Goal: Communication & Community: Connect with others

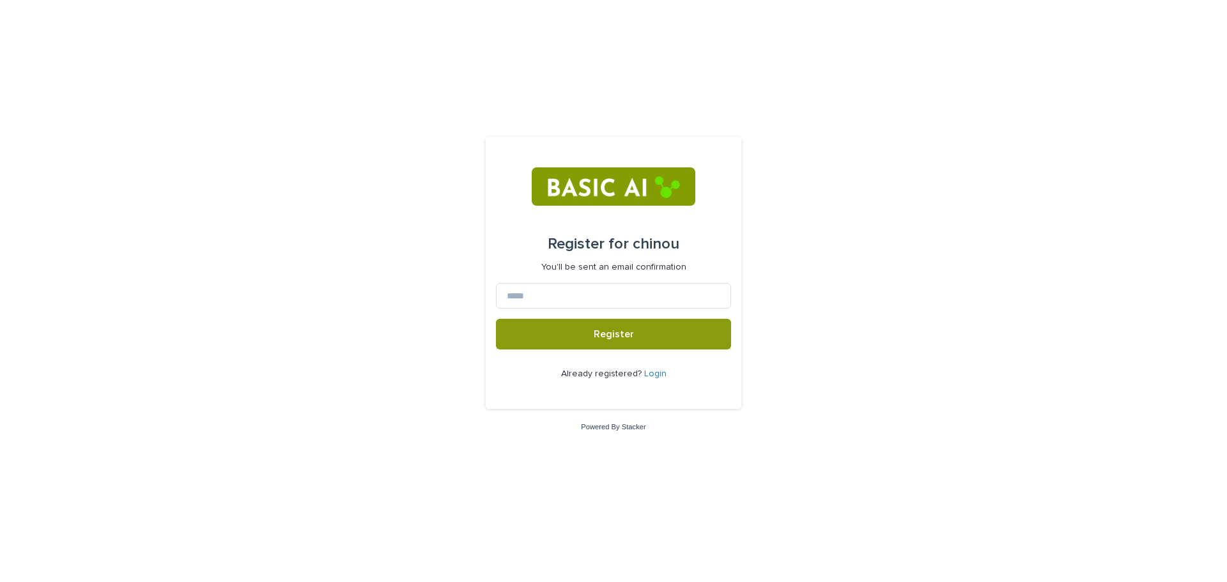
click at [659, 366] on div "Already registered? Login" at bounding box center [613, 374] width 235 height 49
click at [655, 369] on link "Login" at bounding box center [655, 373] width 22 height 9
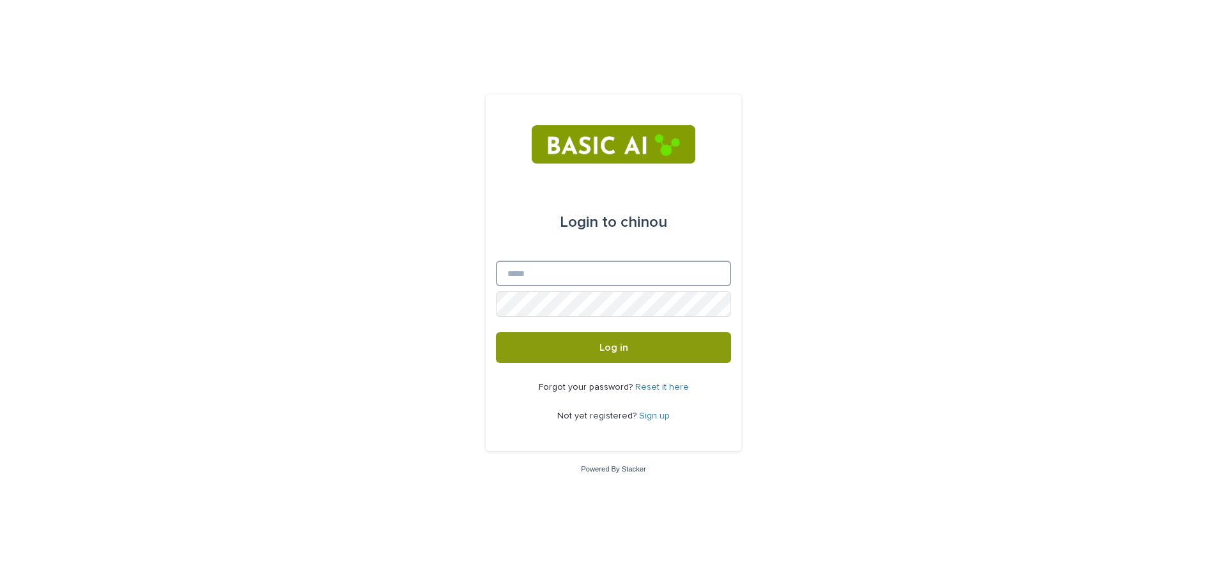
click at [565, 263] on input "Email" at bounding box center [613, 274] width 235 height 26
type input "**********"
click at [496, 332] on button "Log in" at bounding box center [613, 347] width 235 height 31
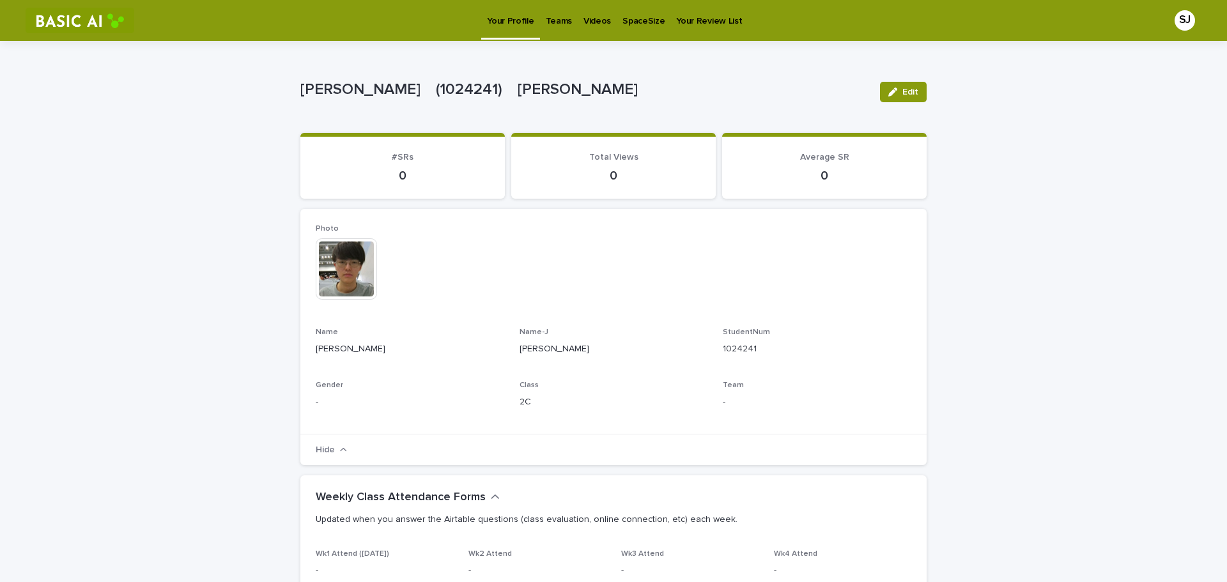
click at [595, 32] on link "Videos" at bounding box center [597, 20] width 39 height 40
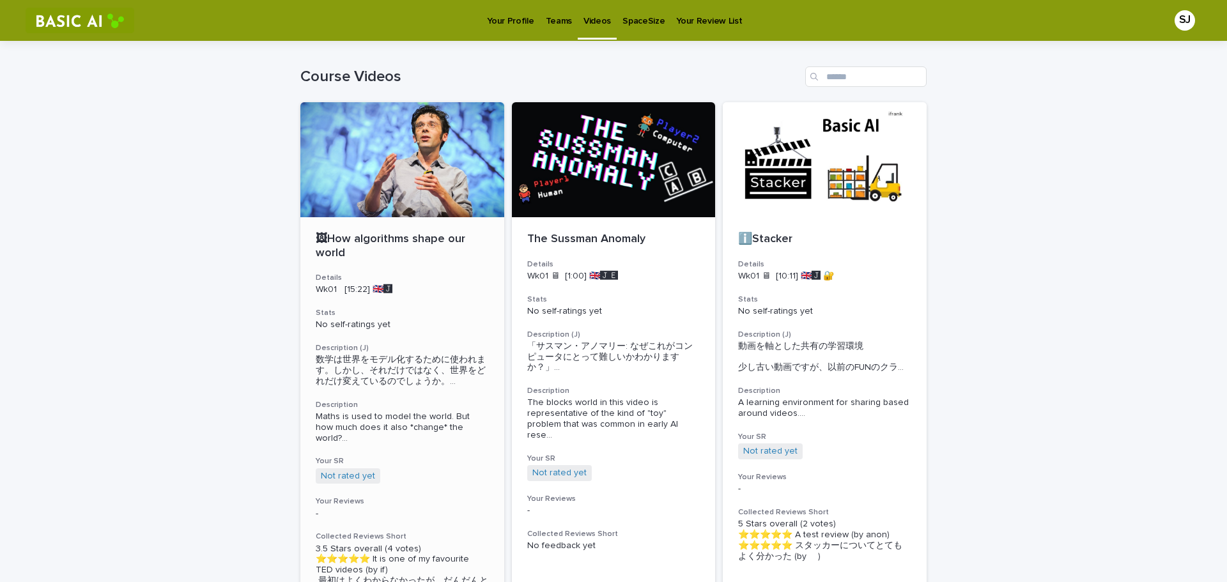
click at [421, 178] on div at bounding box center [402, 159] width 204 height 115
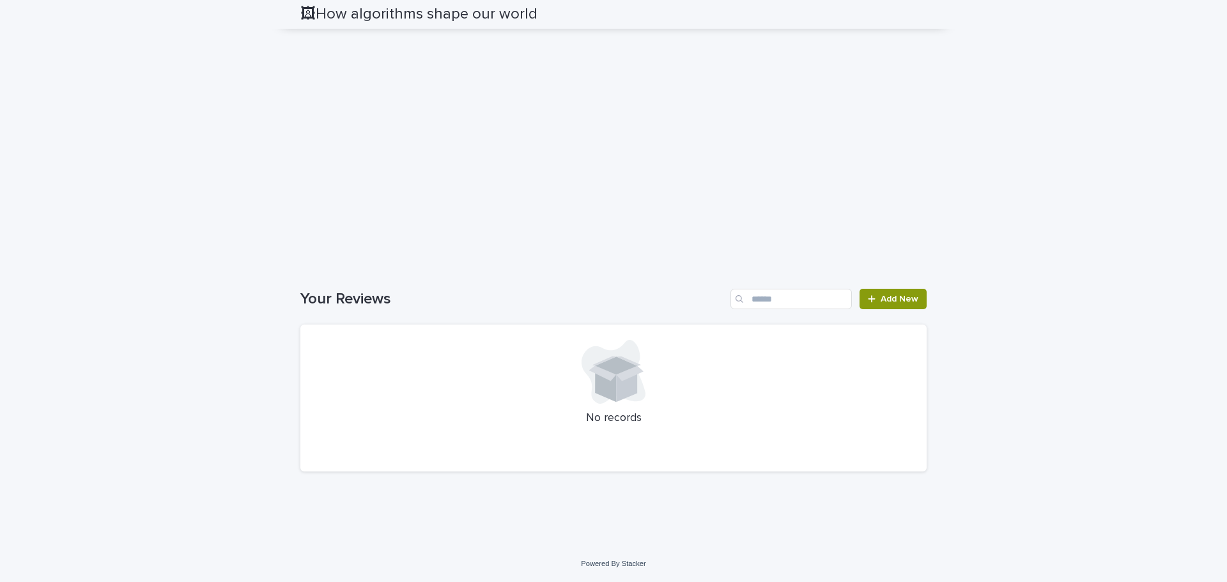
scroll to position [1489, 0]
click at [884, 304] on span "Add New" at bounding box center [899, 299] width 38 height 9
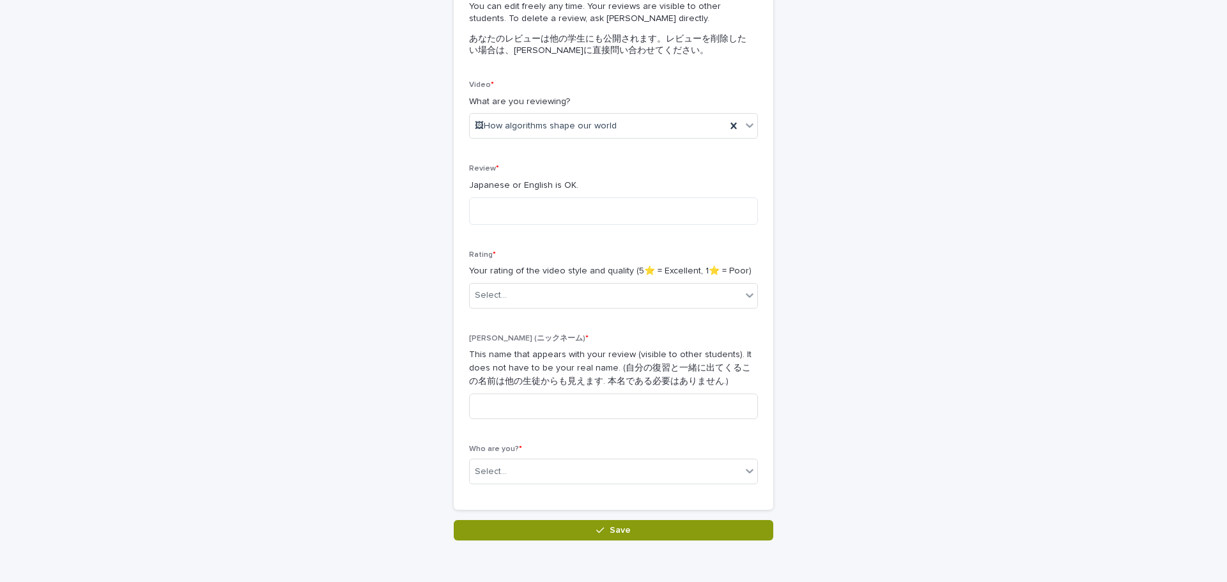
scroll to position [192, 0]
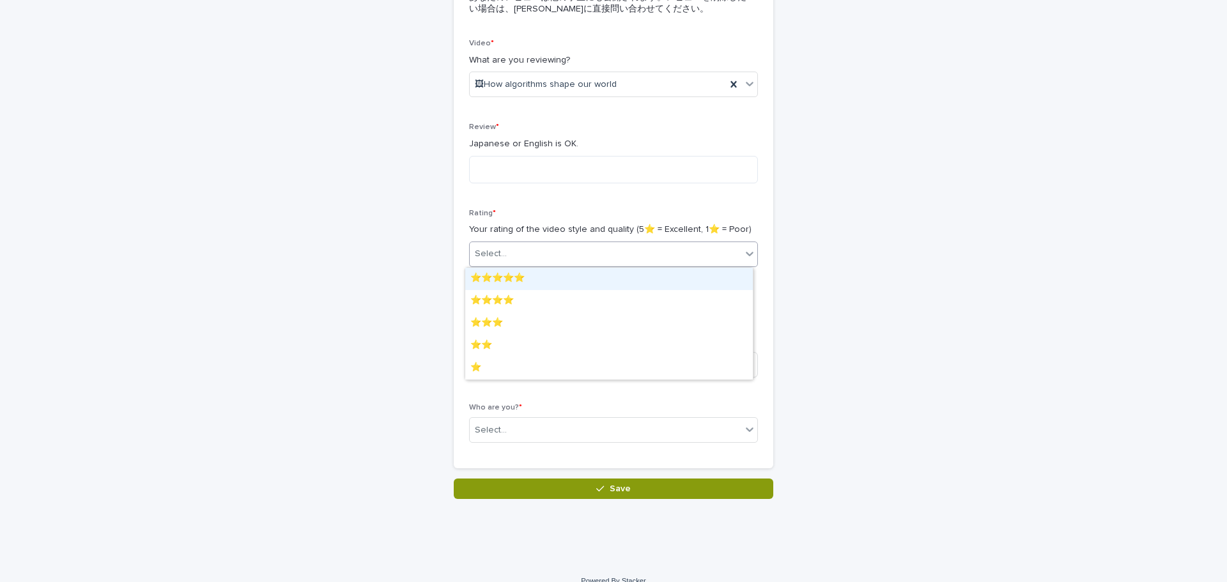
click at [743, 254] on icon at bounding box center [749, 253] width 13 height 13
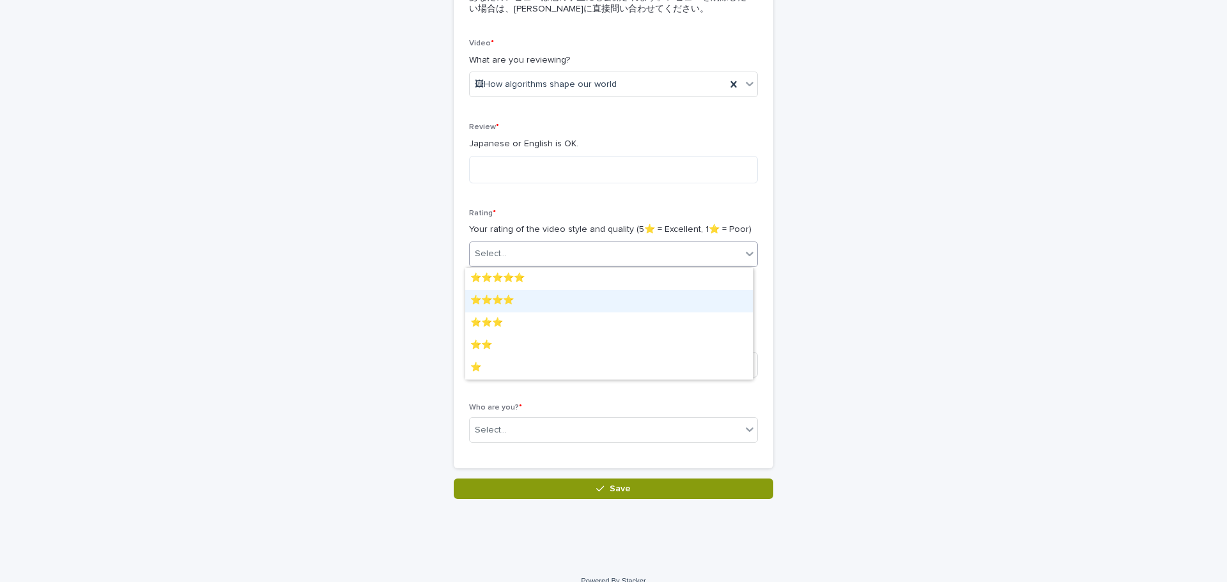
click at [663, 299] on div "⭐️⭐️⭐️⭐️" at bounding box center [609, 301] width 288 height 22
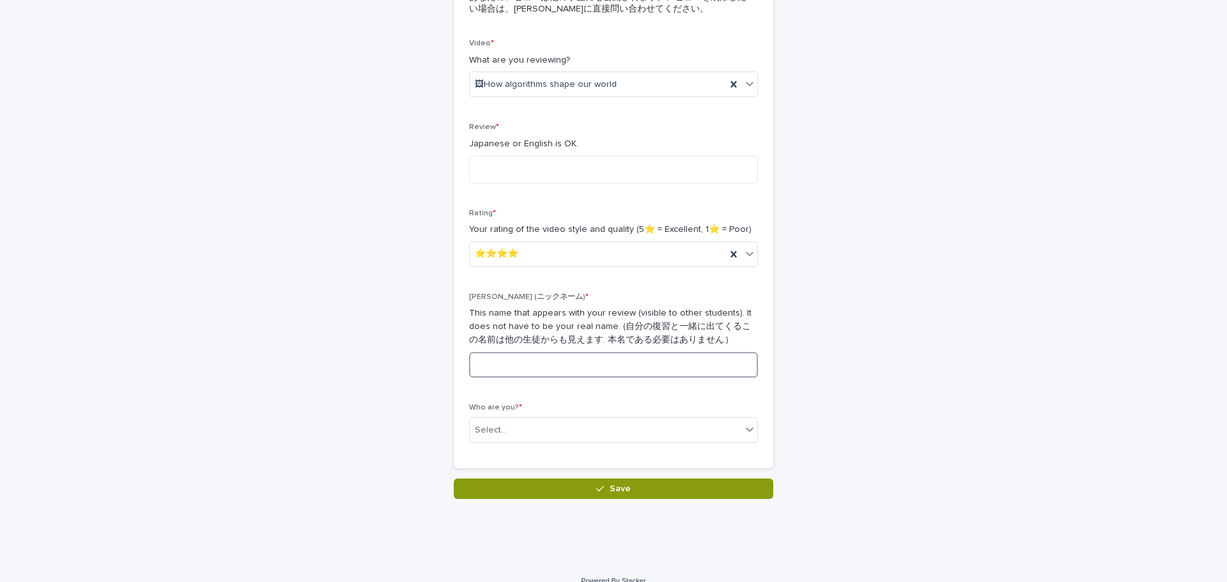
click at [567, 371] on input at bounding box center [613, 365] width 289 height 26
click at [624, 446] on div "Who are you? * Select..." at bounding box center [613, 428] width 289 height 50
click at [634, 433] on div "Select..." at bounding box center [606, 430] width 272 height 21
click at [596, 450] on div "[PERSON_NAME]　(1024241)　[PERSON_NAME]" at bounding box center [609, 454] width 288 height 22
click at [577, 369] on input at bounding box center [613, 365] width 289 height 26
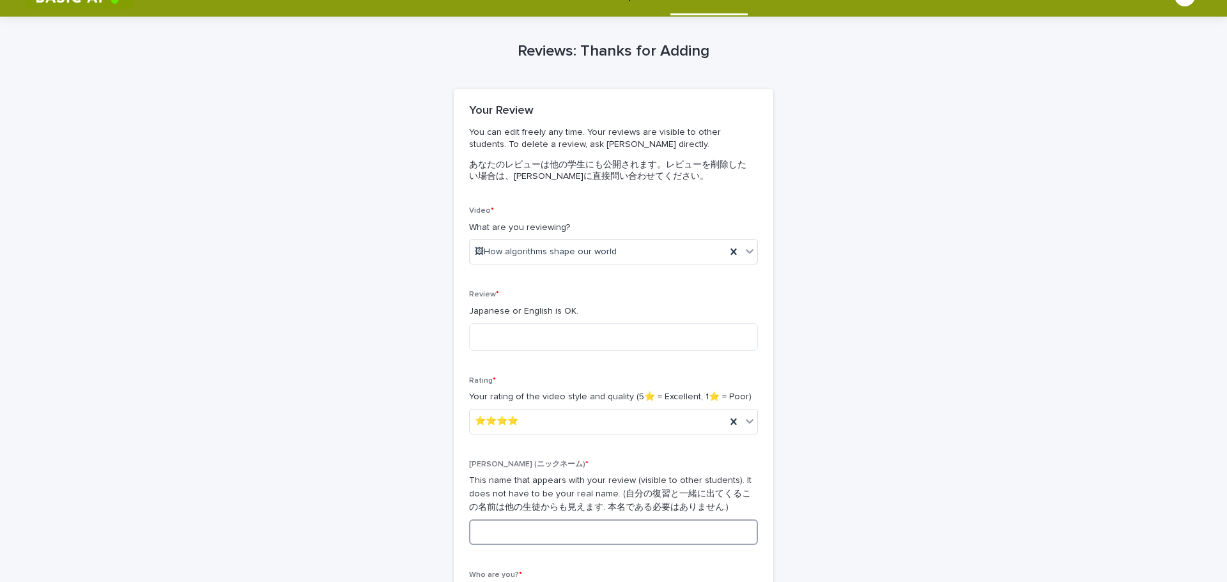
scroll to position [0, 0]
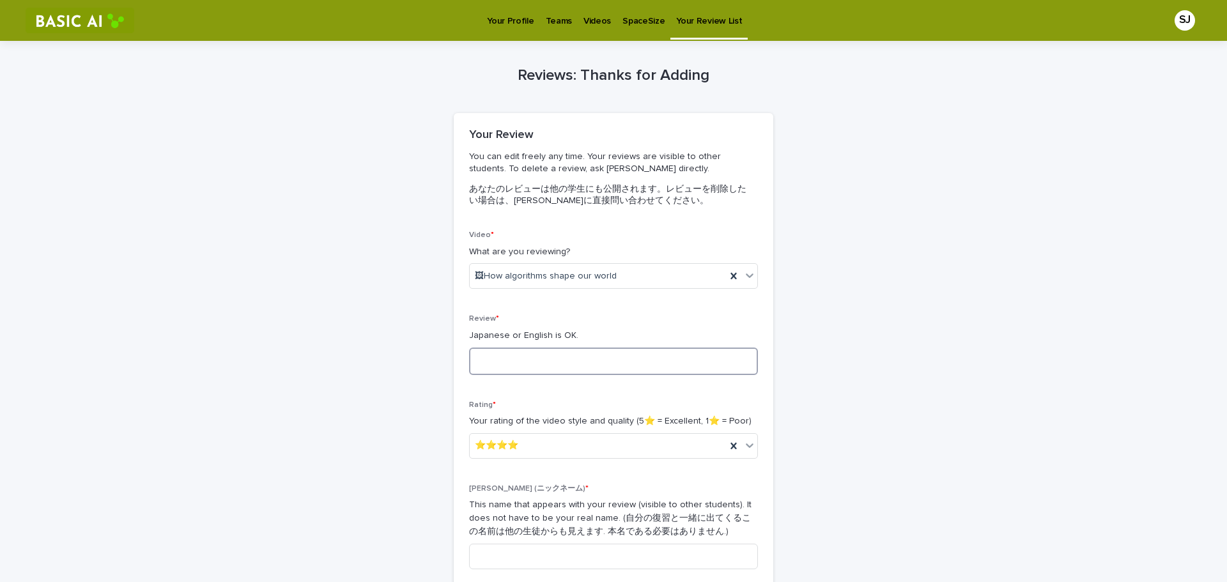
click at [508, 360] on textarea at bounding box center [613, 361] width 289 height 27
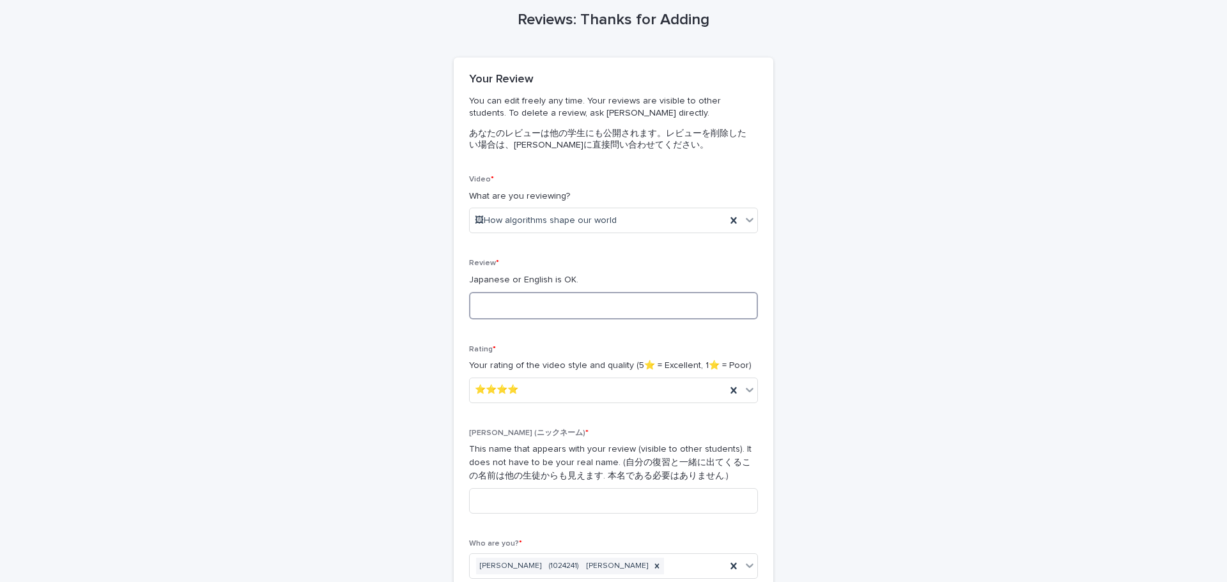
scroll to position [209, 0]
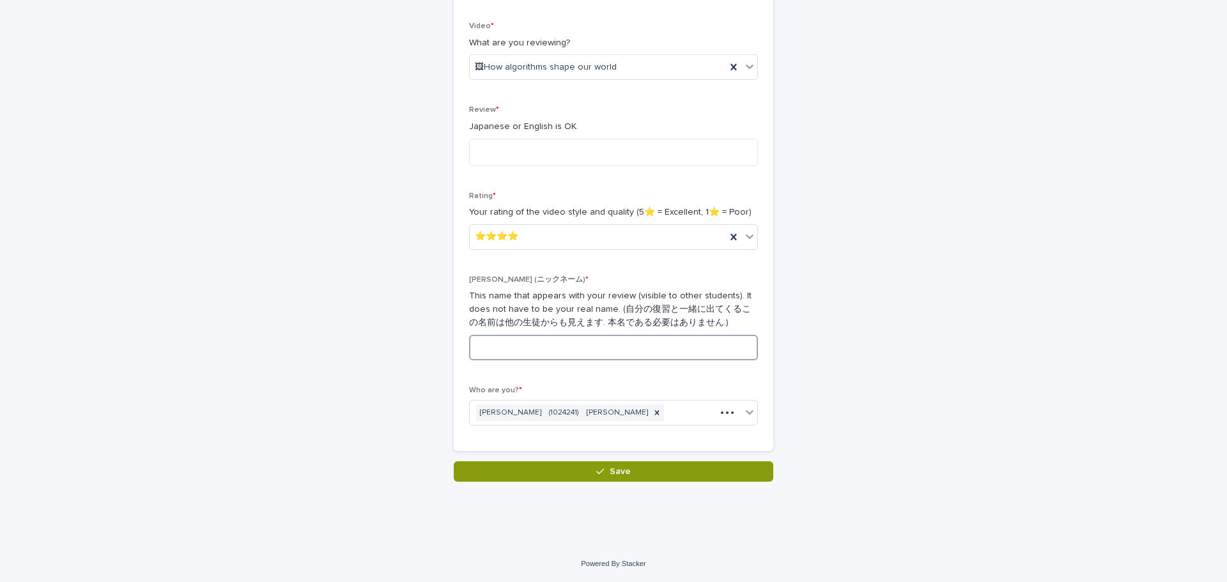
click at [637, 338] on input at bounding box center [613, 348] width 289 height 26
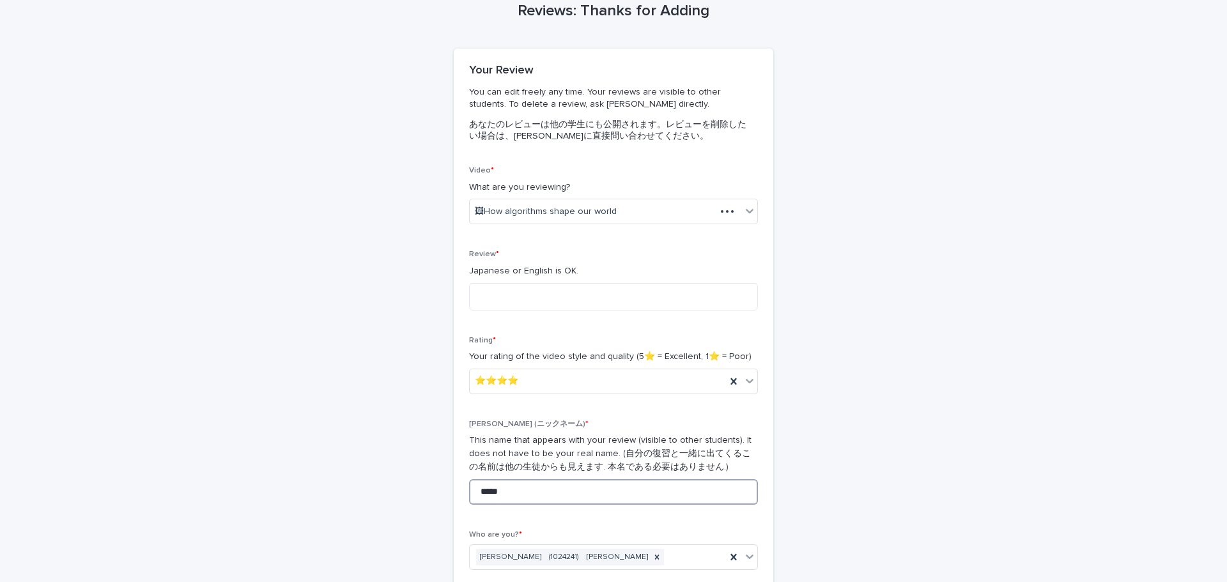
scroll to position [17, 0]
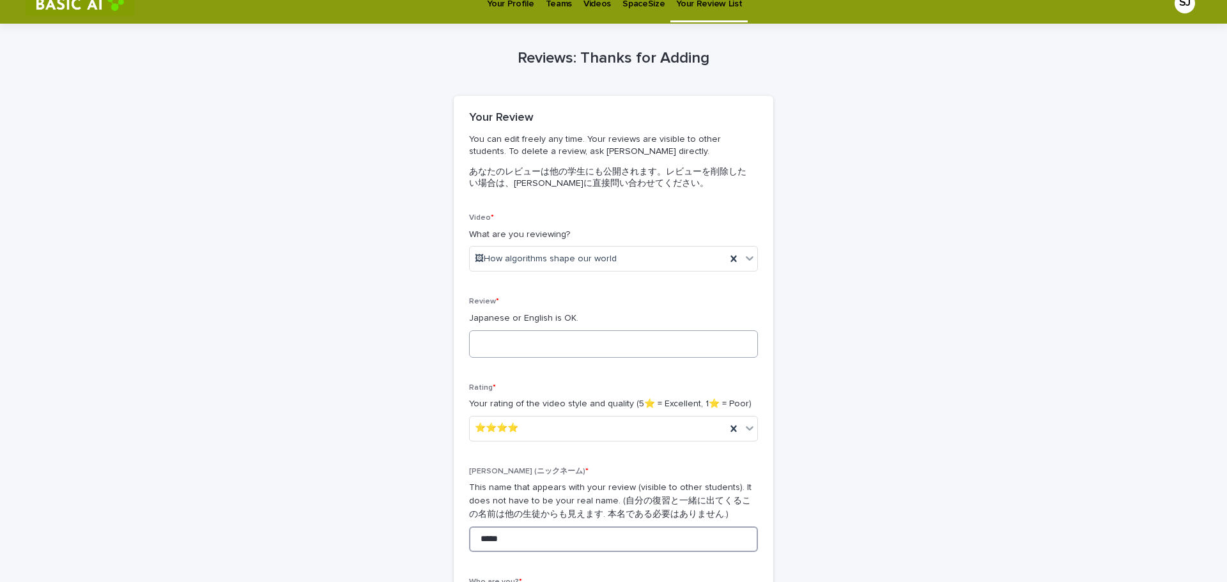
type input "*****"
click at [541, 357] on textarea at bounding box center [613, 343] width 289 height 27
type textarea "*"
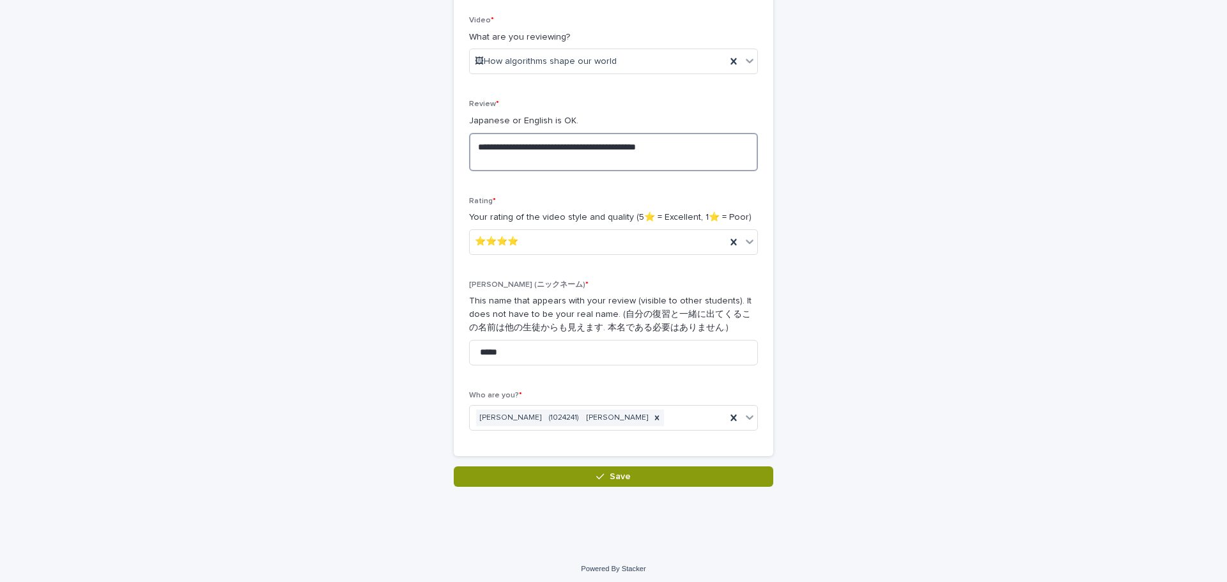
scroll to position [220, 0]
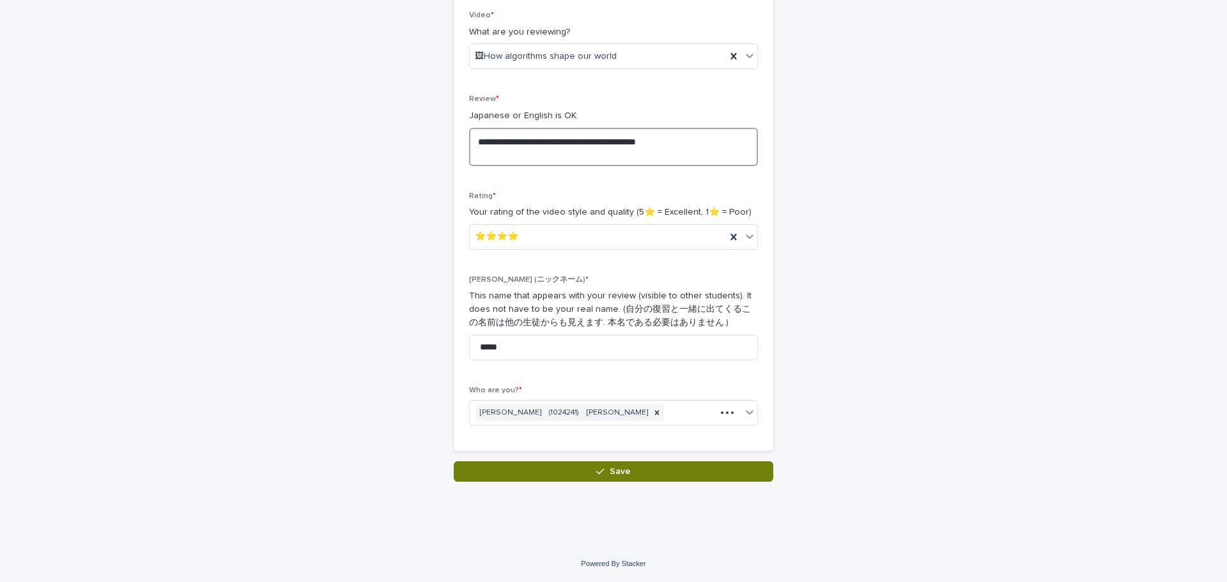
type textarea "**********"
click at [677, 479] on button "Save" at bounding box center [613, 471] width 319 height 20
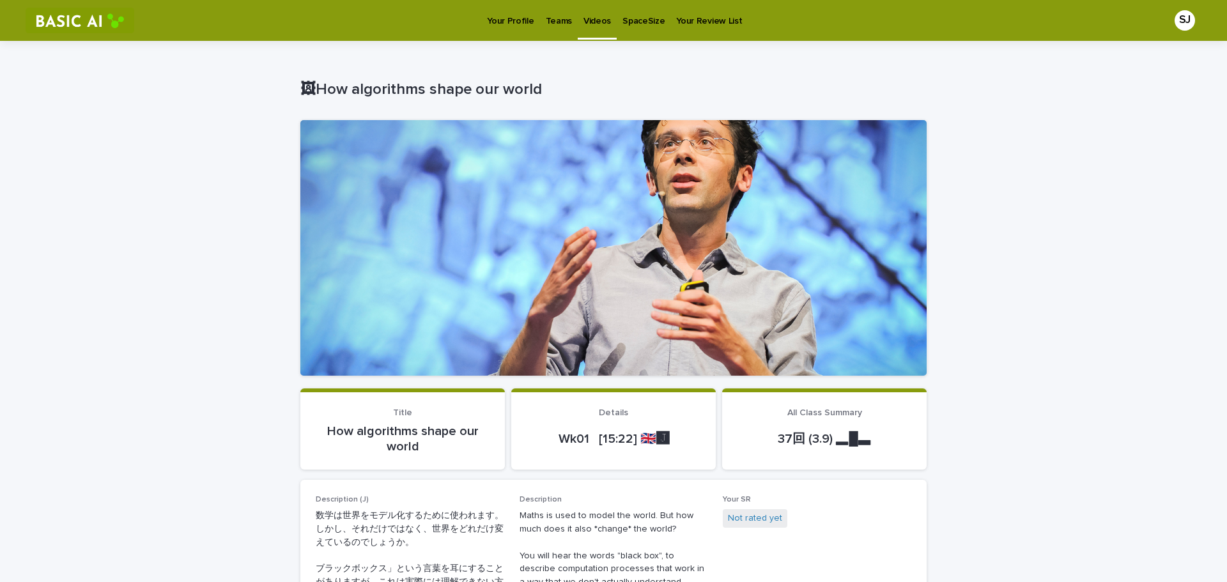
click at [578, 18] on div "Videos" at bounding box center [597, 13] width 39 height 27
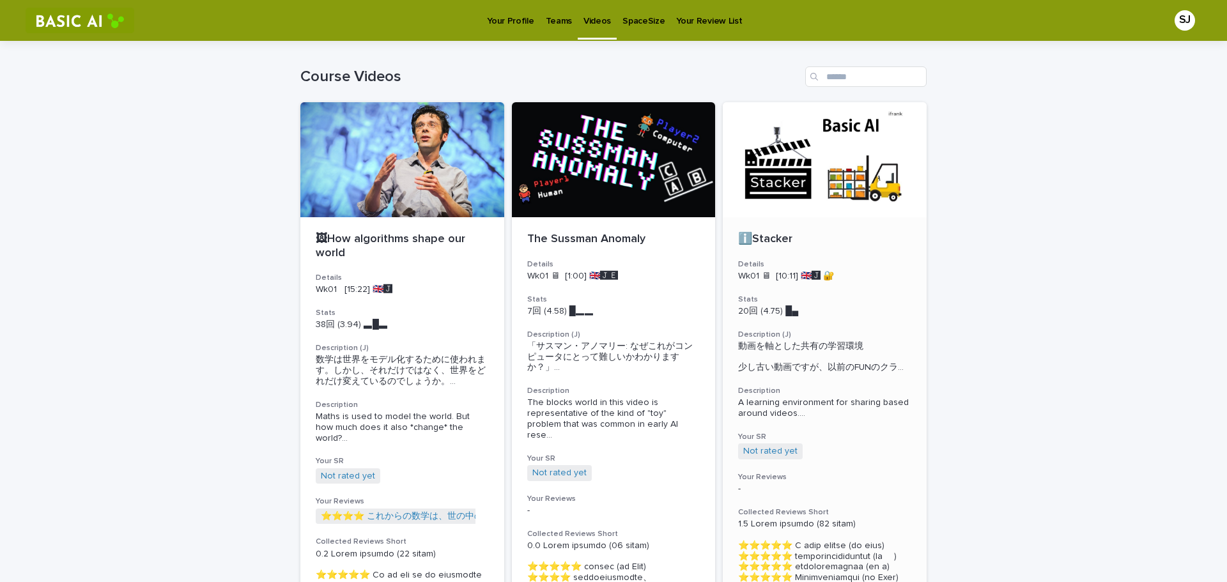
click at [854, 265] on h3 "Details" at bounding box center [824, 264] width 173 height 10
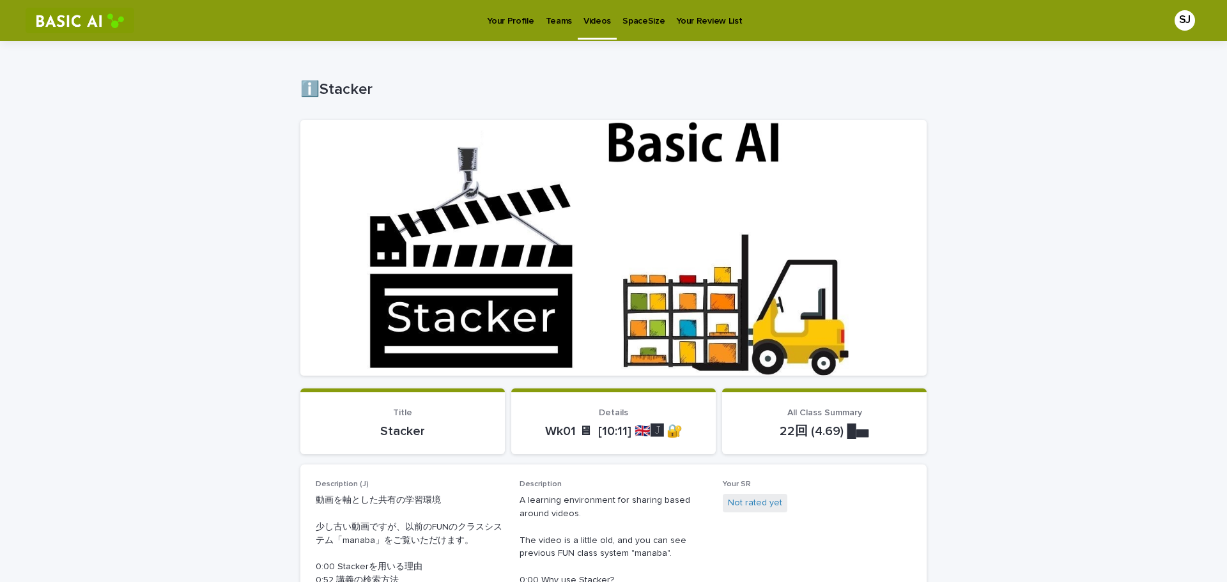
click at [540, 21] on div "Teams" at bounding box center [559, 13] width 38 height 27
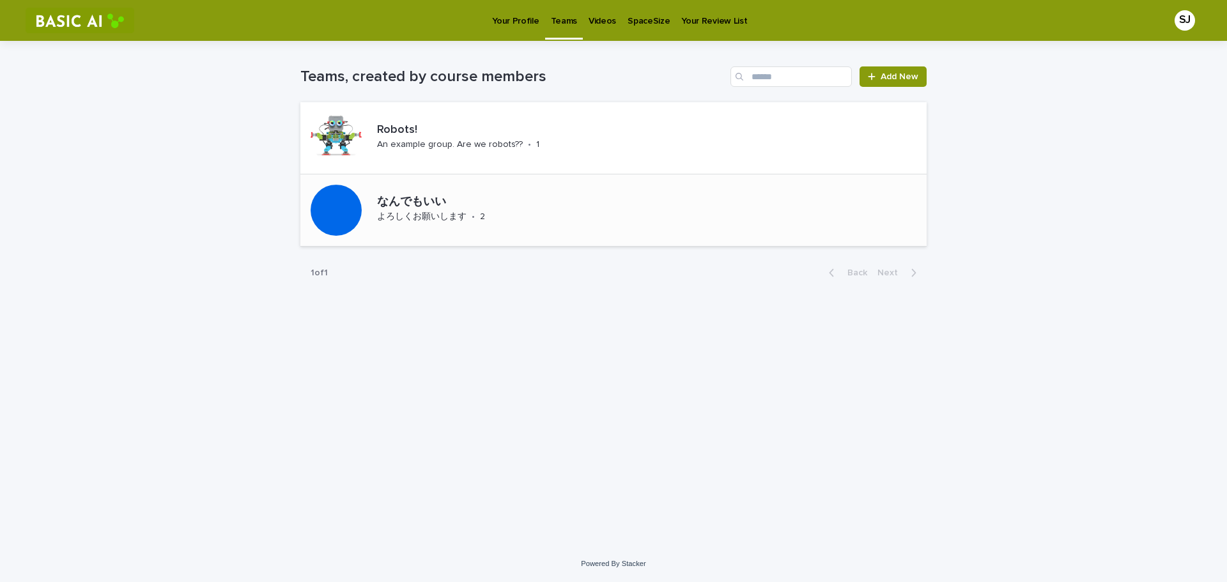
click at [778, 199] on div "なんでもいい よろしくお願いします • 2" at bounding box center [613, 210] width 626 height 72
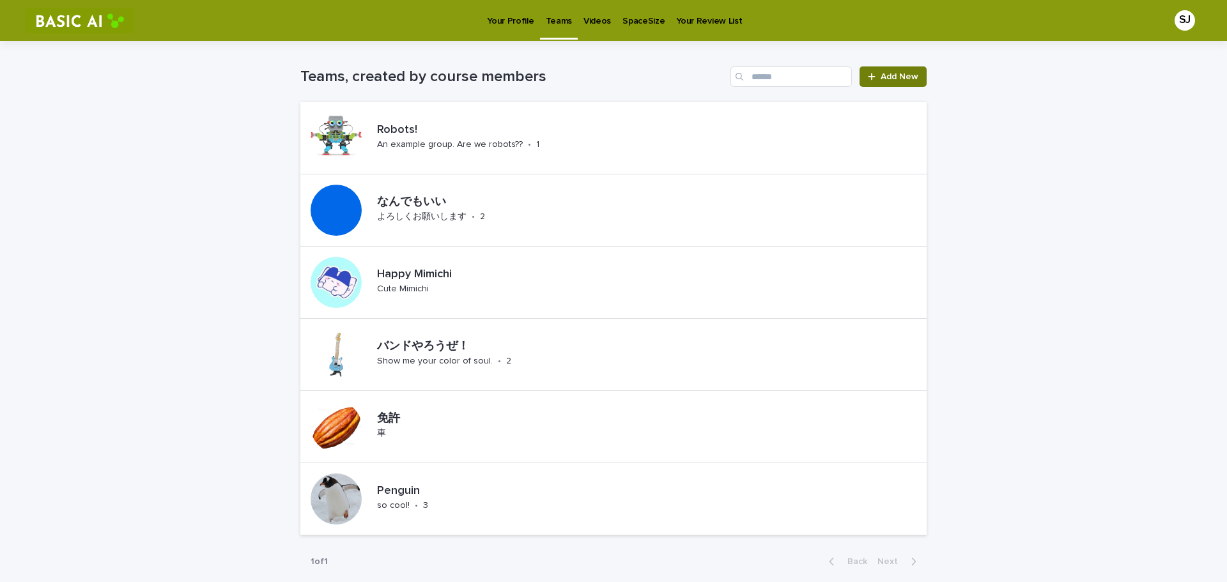
click at [918, 76] on link "Add New" at bounding box center [892, 76] width 67 height 20
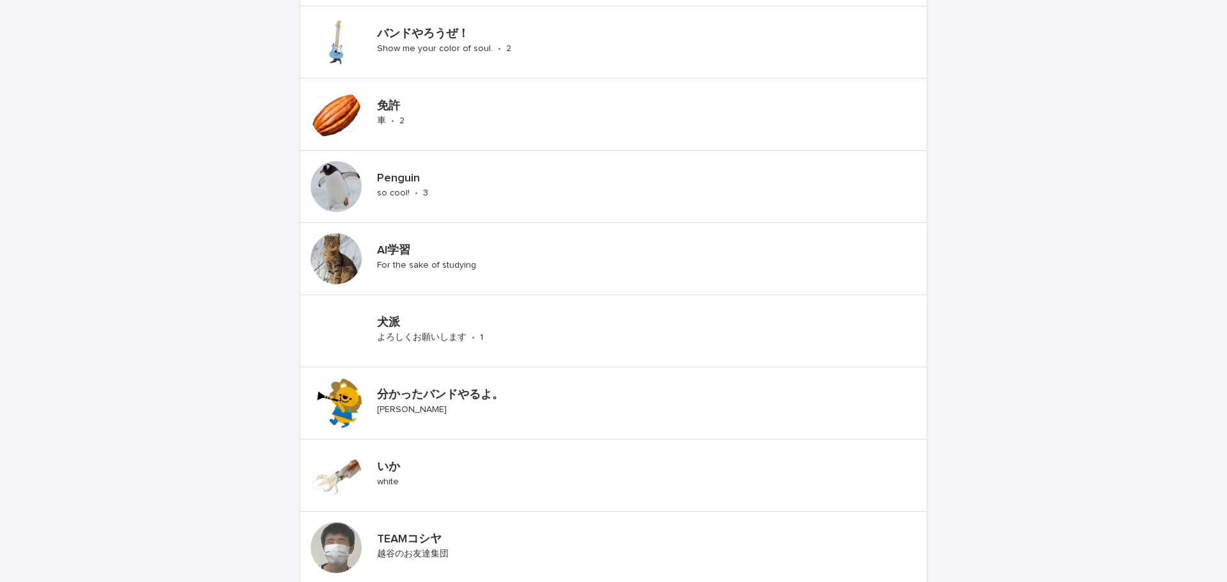
scroll to position [349, 0]
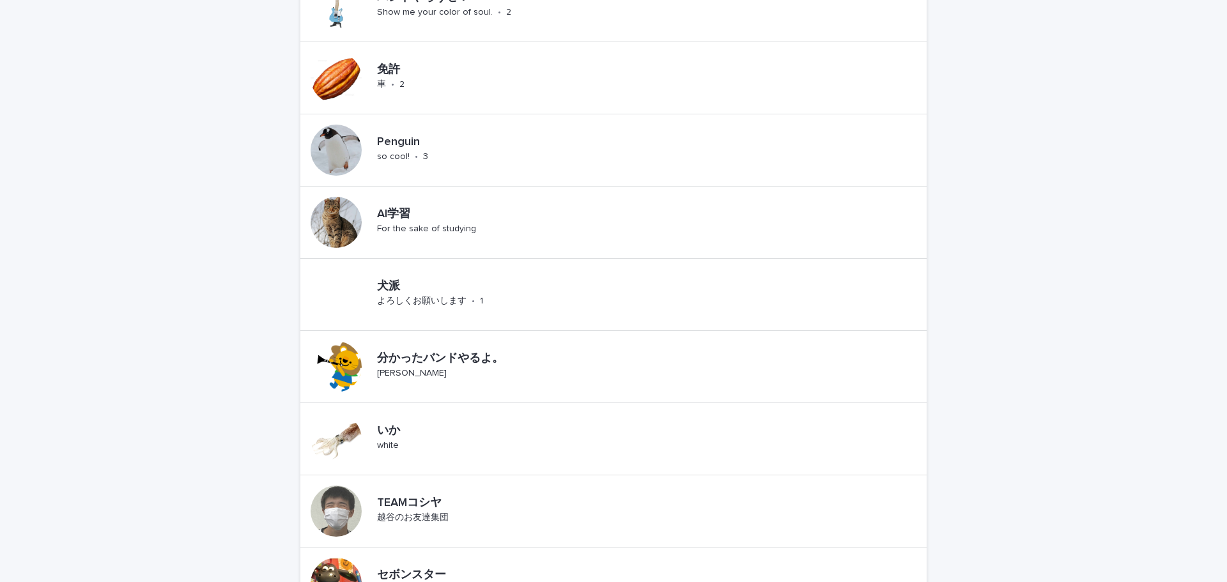
click at [173, 320] on div "Loading... Saving… Loading... Saving… Teams, created by course members Add New …" at bounding box center [613, 209] width 1227 height 1034
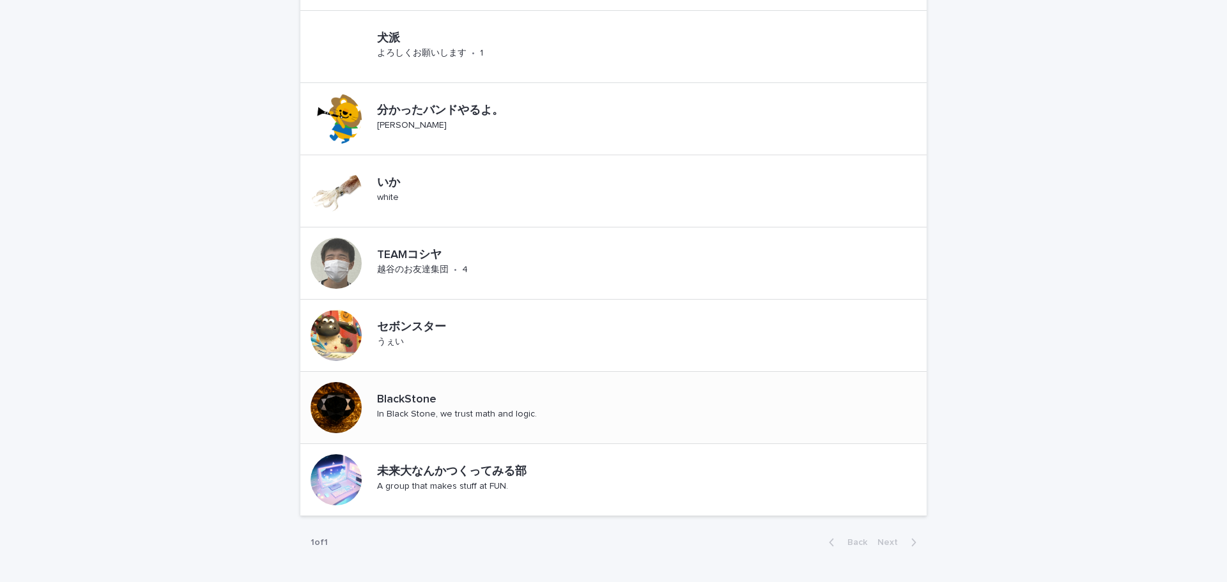
scroll to position [673, 0]
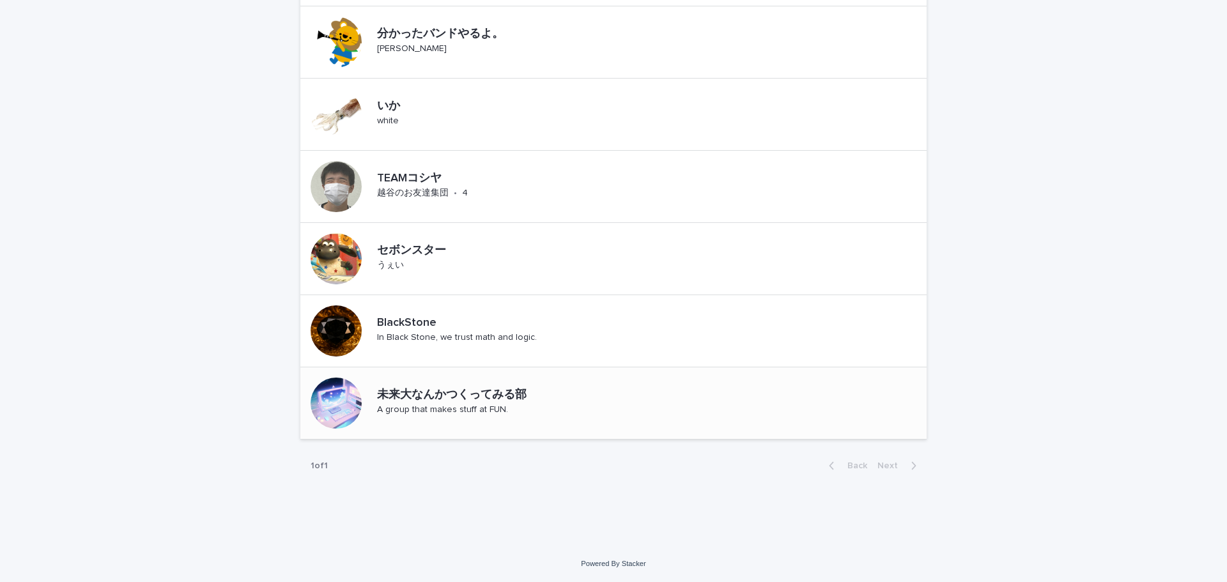
click at [560, 395] on p "未来大なんかつくってみる部" at bounding box center [517, 395] width 281 height 14
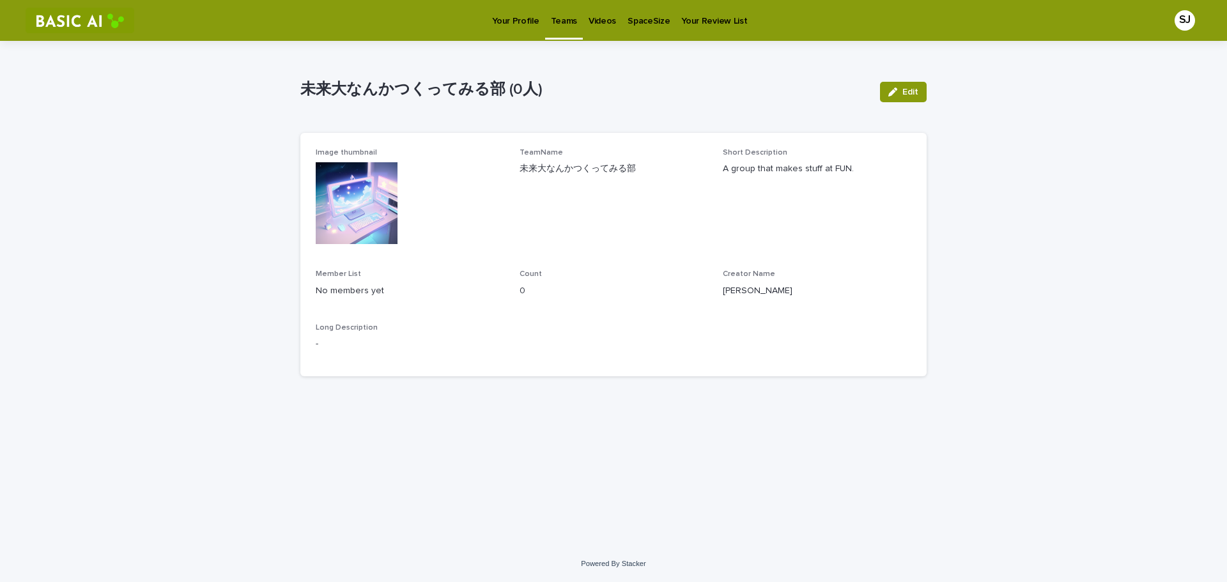
click at [523, 29] on link "Your Profile" at bounding box center [515, 20] width 58 height 40
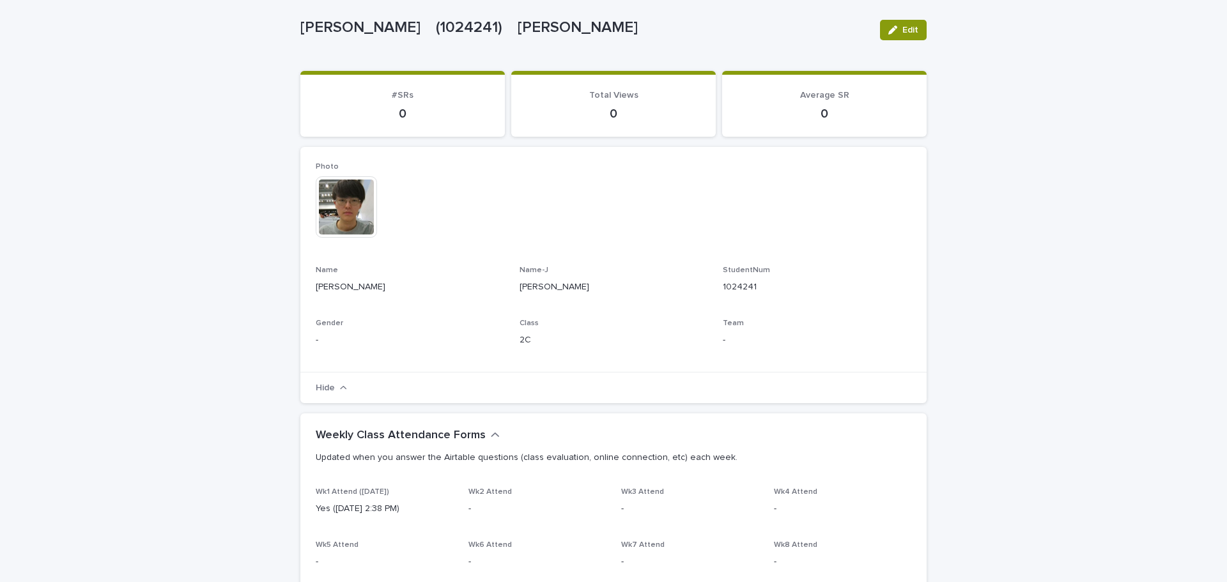
scroll to position [64, 0]
click at [728, 335] on p "-" at bounding box center [817, 338] width 188 height 13
click at [909, 31] on span "Edit" at bounding box center [910, 28] width 16 height 9
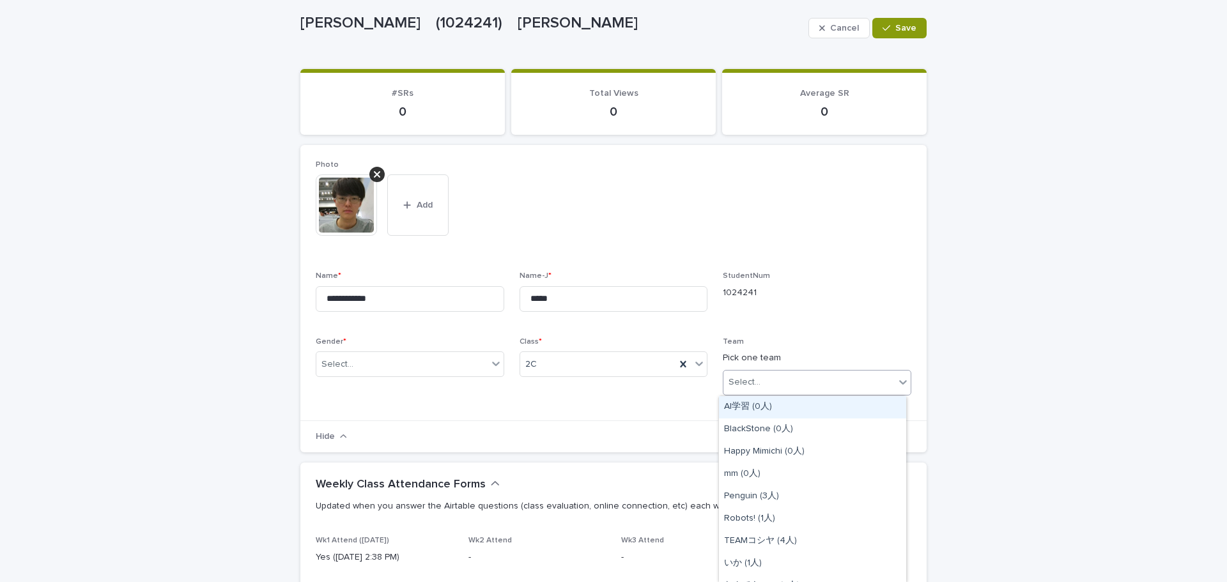
click at [810, 388] on div "Select..." at bounding box center [808, 382] width 171 height 21
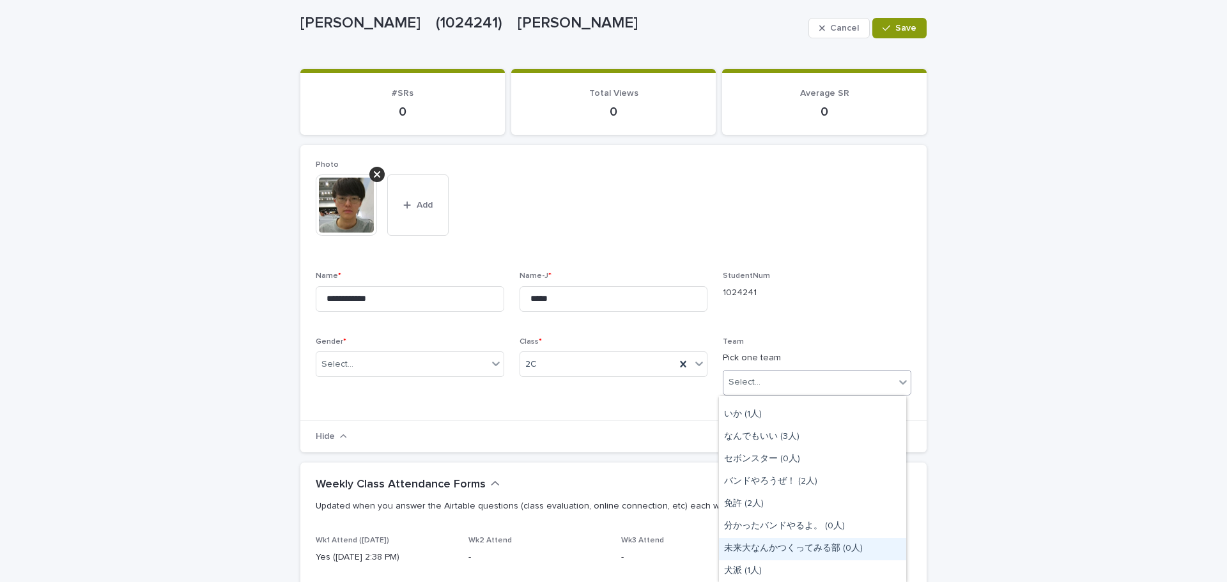
click at [843, 551] on div "未来大なんかつくってみる部 (0人)" at bounding box center [812, 549] width 187 height 22
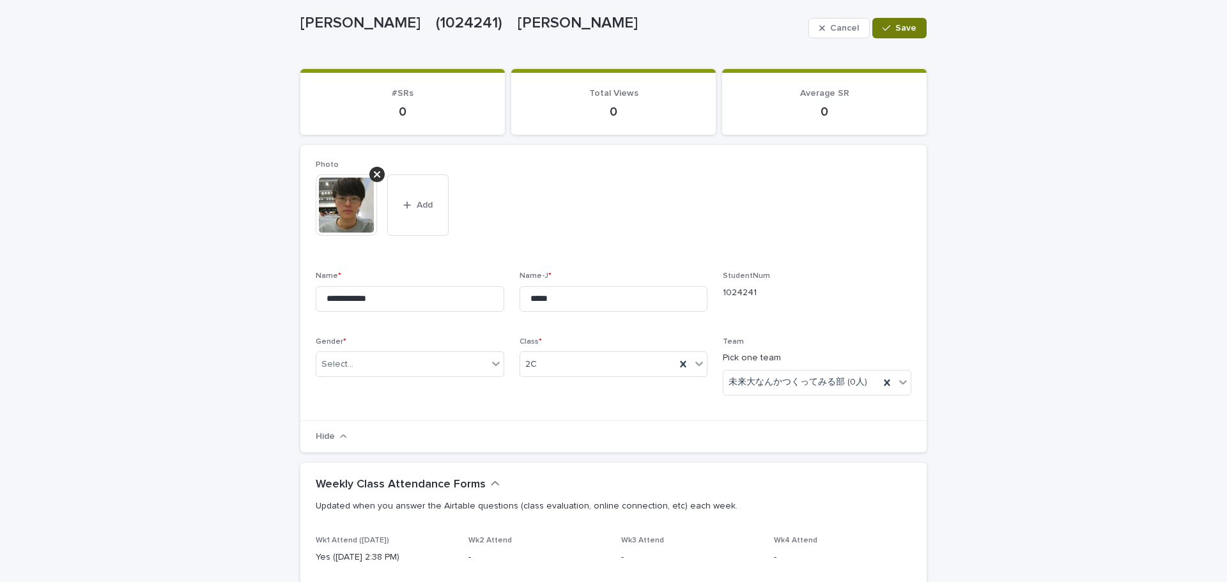
click at [913, 26] on button "Save" at bounding box center [899, 28] width 54 height 20
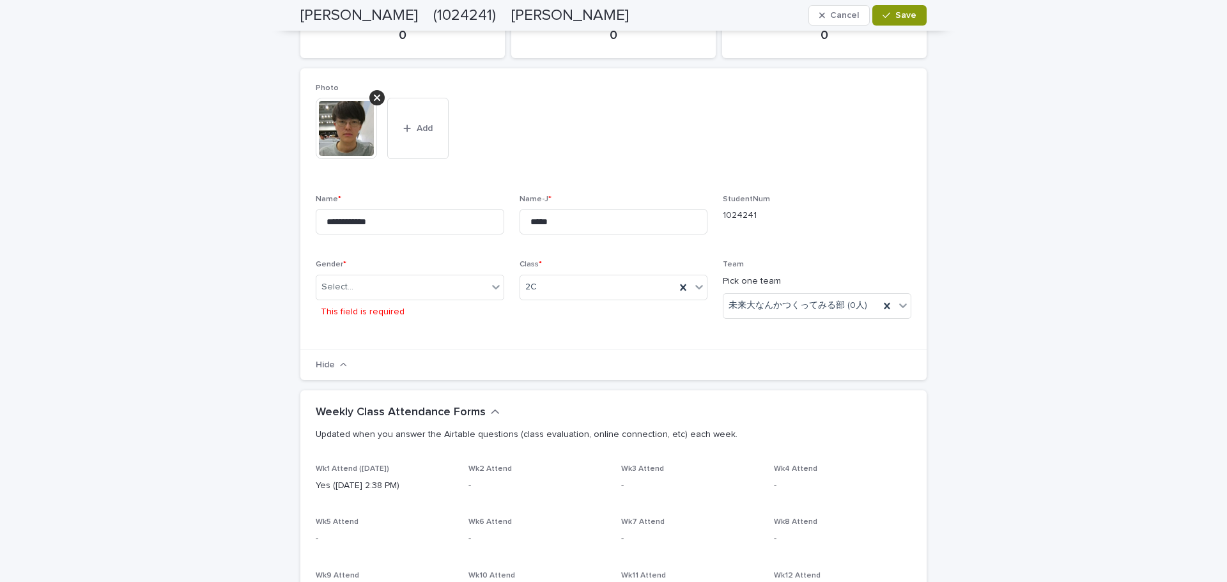
scroll to position [151, 0]
click at [394, 287] on div "Select..." at bounding box center [401, 287] width 171 height 21
click at [429, 314] on div "M" at bounding box center [405, 313] width 187 height 22
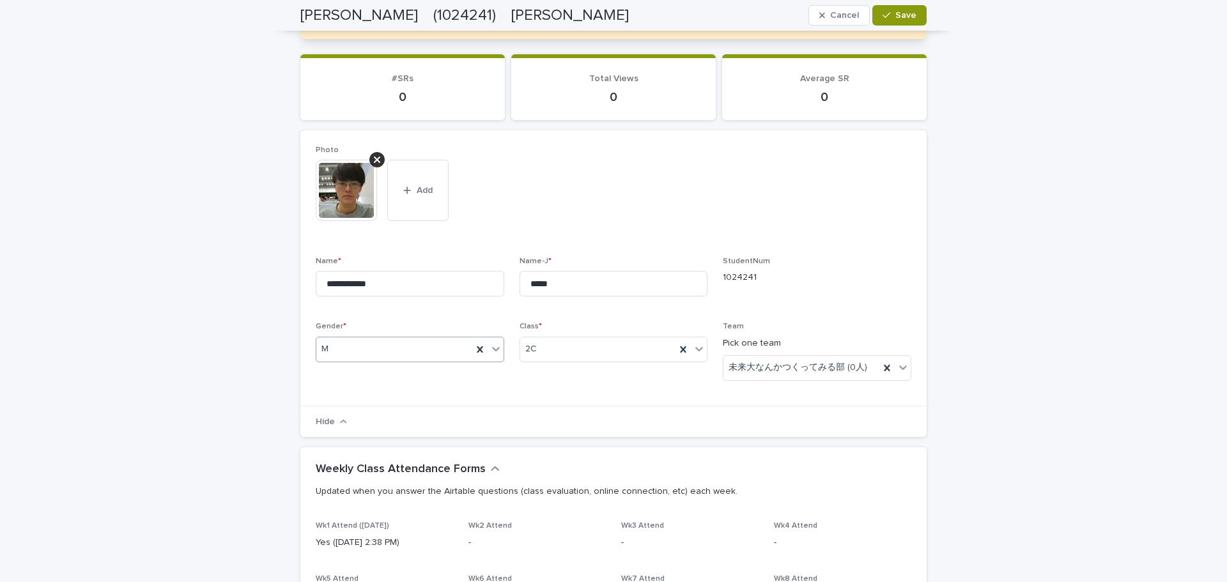
scroll to position [175, 0]
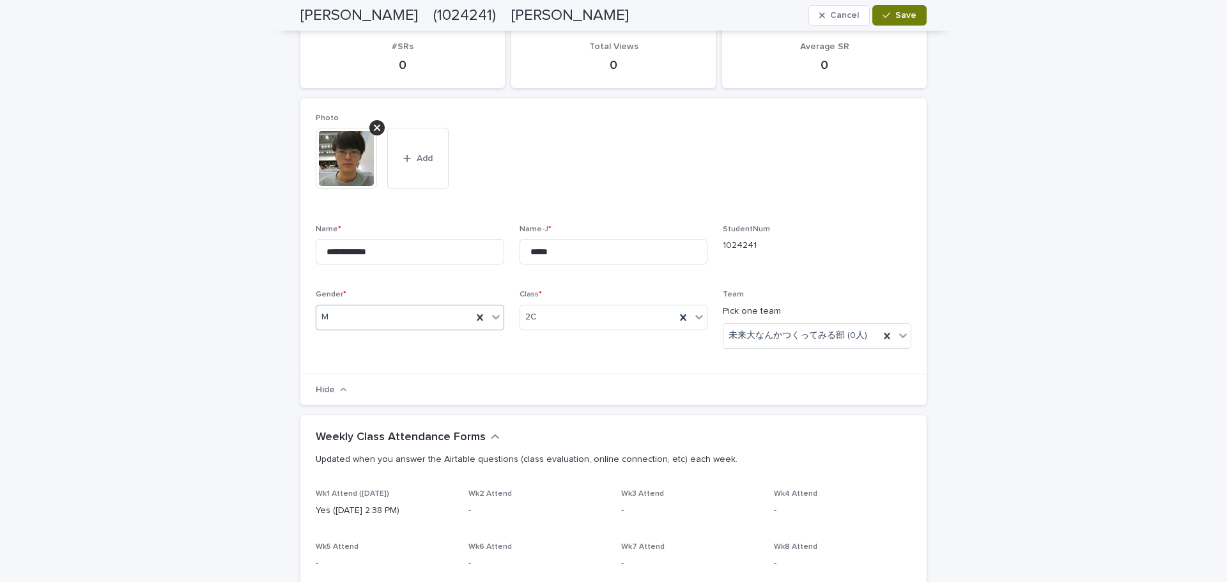
click at [898, 21] on button "Save" at bounding box center [899, 15] width 54 height 20
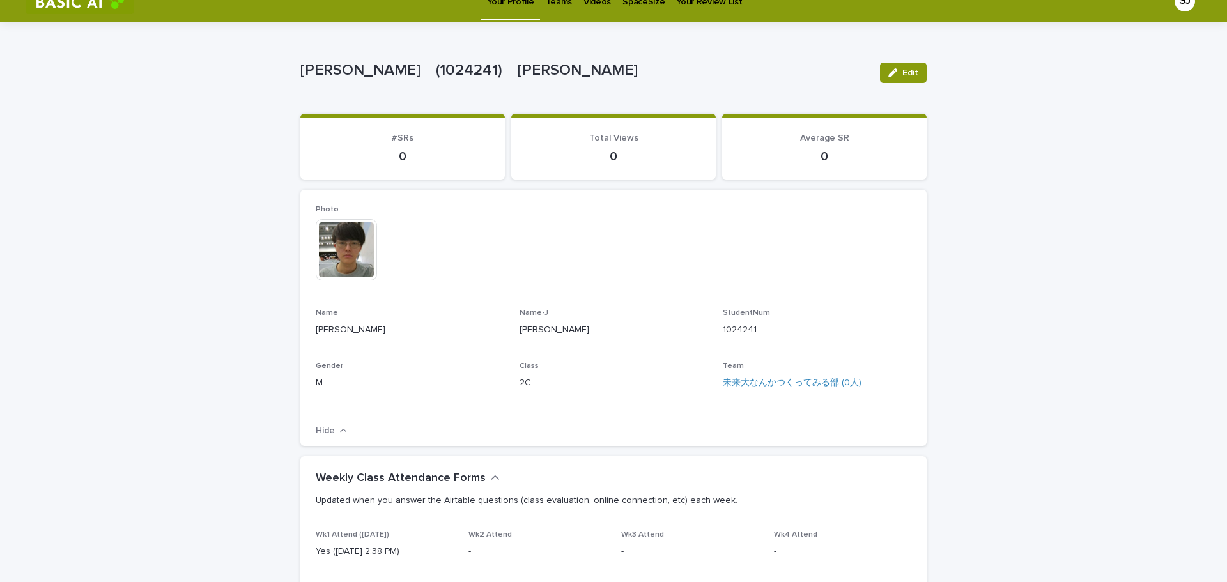
scroll to position [0, 0]
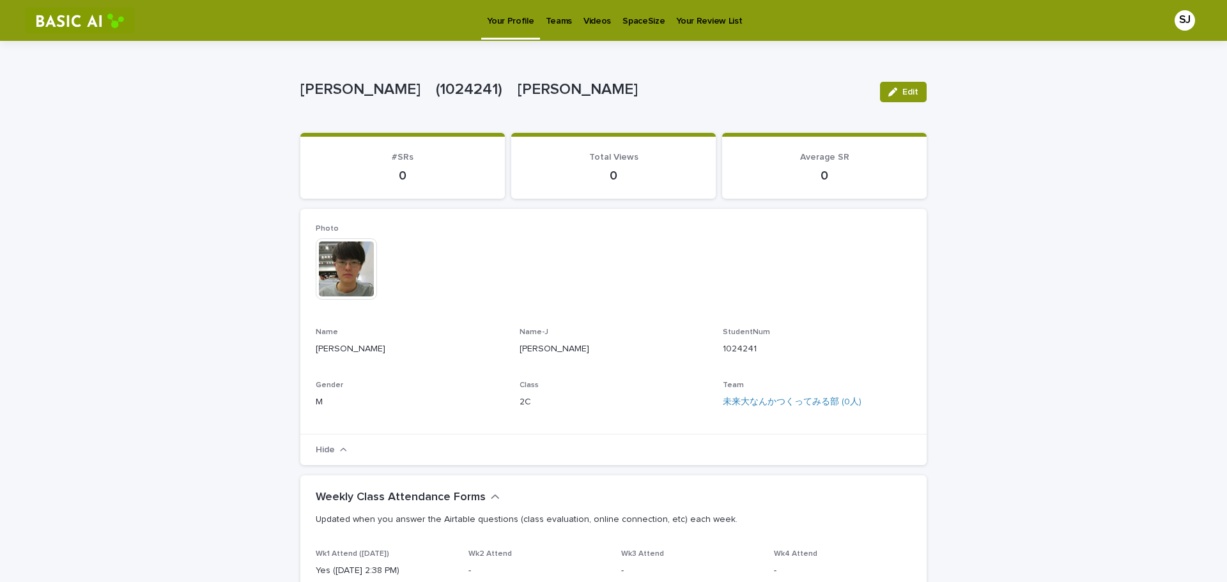
click at [561, 31] on link "Teams" at bounding box center [559, 20] width 38 height 40
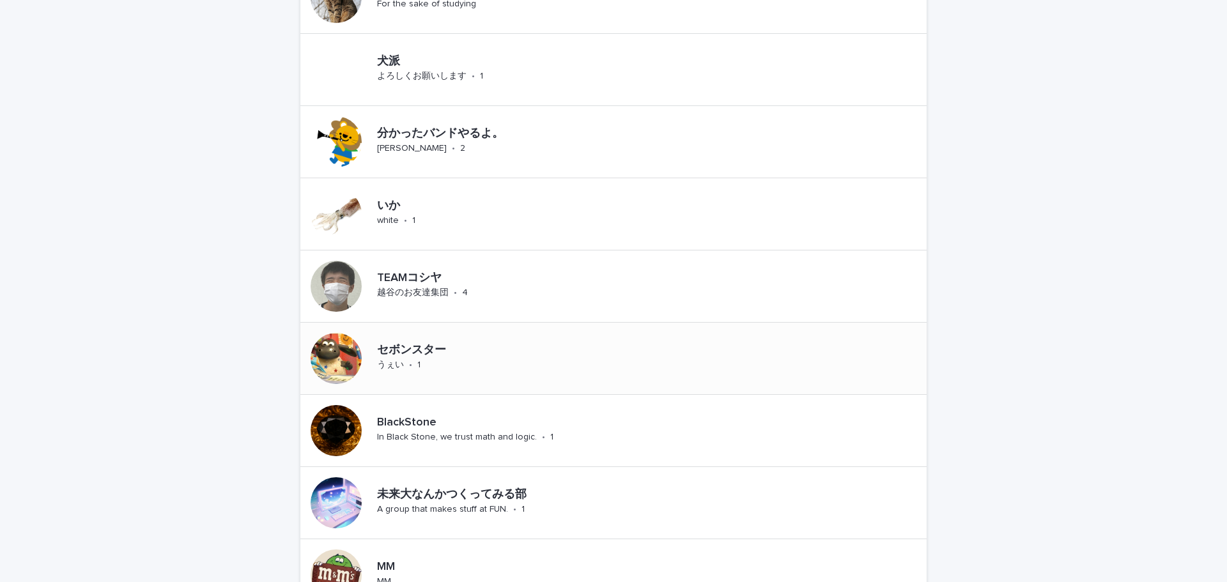
scroll to position [575, 0]
click at [832, 504] on div "未来大なんかつくってみる部 A group that makes stuff at FUN. • 1" at bounding box center [613, 502] width 626 height 72
